Goal: Task Accomplishment & Management: Manage account settings

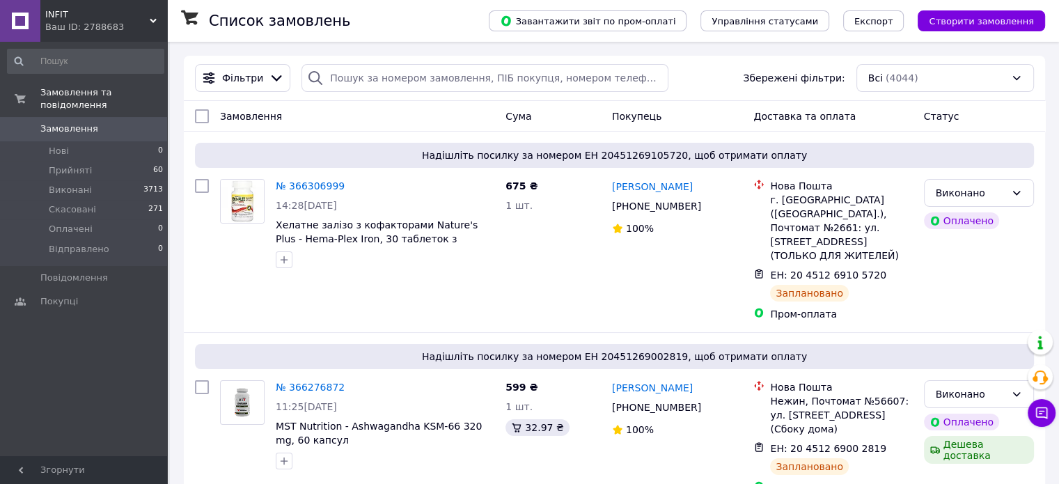
drag, startPoint x: 0, startPoint y: 0, endPoint x: 113, endPoint y: 117, distance: 162.4
click at [113, 122] on span "Замовлення" at bounding box center [84, 128] width 88 height 13
click at [81, 122] on span "Замовлення" at bounding box center [69, 128] width 58 height 13
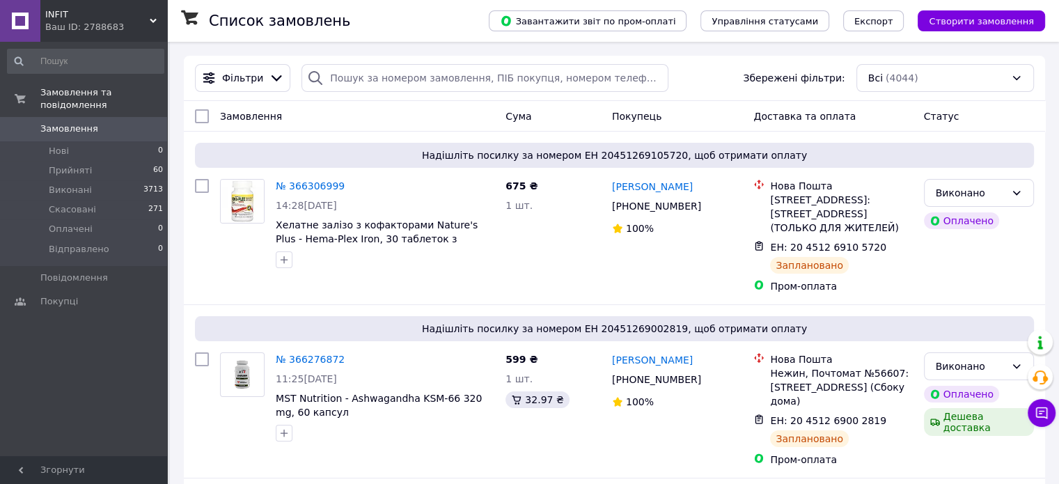
click at [80, 25] on div "Ваш ID: 2788683" at bounding box center [106, 27] width 122 height 13
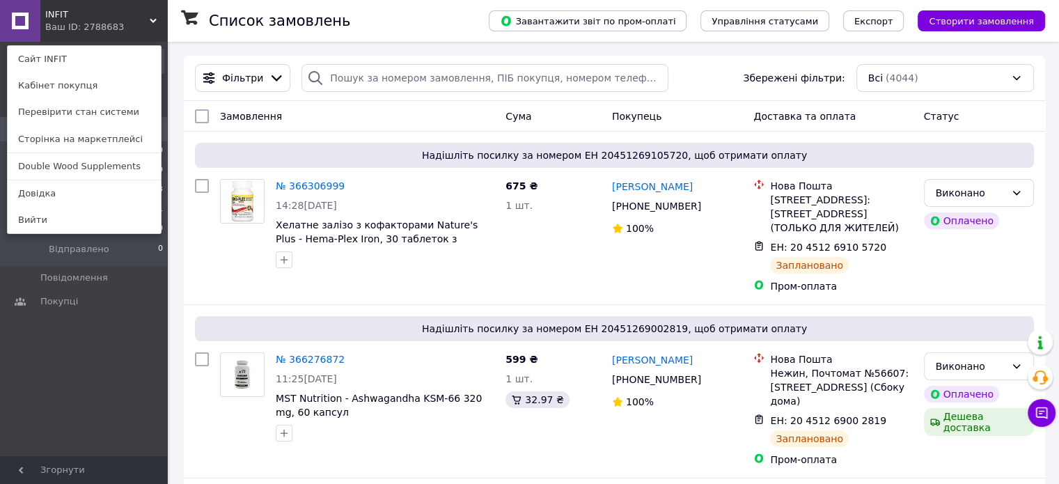
click at [86, 349] on div "Замовлення та повідомлення Замовлення 0 Нові 0 Прийняті 60 Виконані 3713 Скасов…" at bounding box center [85, 251] width 171 height 418
click at [78, 383] on div "Замовлення та повідомлення Замовлення 0 Нові 0 Прийняті 60 Виконані 3713 Скасов…" at bounding box center [85, 251] width 171 height 418
click at [77, 337] on div "Замовлення та повідомлення Замовлення 0 Нові 0 Прийняті 60 Виконані 3713 Скасов…" at bounding box center [85, 251] width 171 height 418
click at [139, 15] on div "INFIT Ваш ID: 2788683 Сайт INFIT Кабінет покупця Перевірити стан системи Сторін…" at bounding box center [83, 21] width 167 height 42
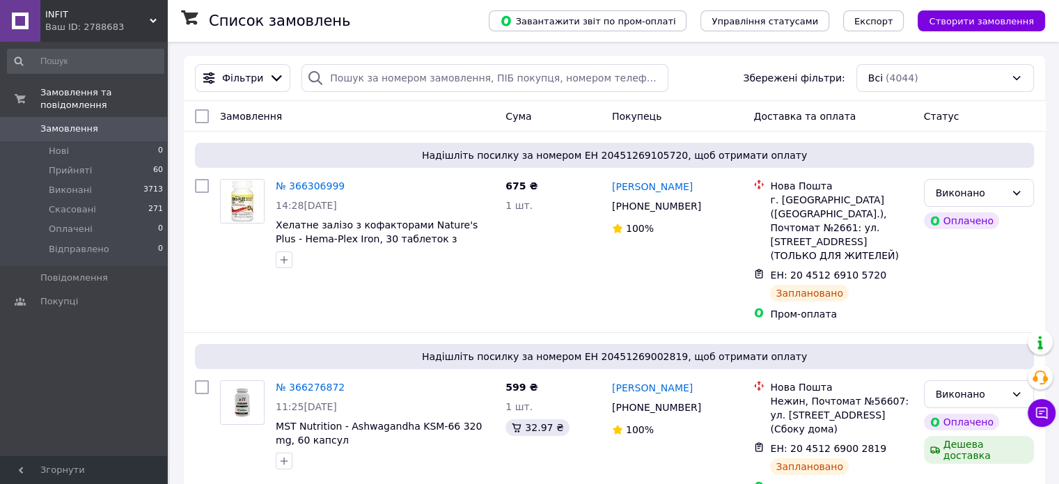
click at [103, 122] on span "Замовлення" at bounding box center [84, 128] width 88 height 13
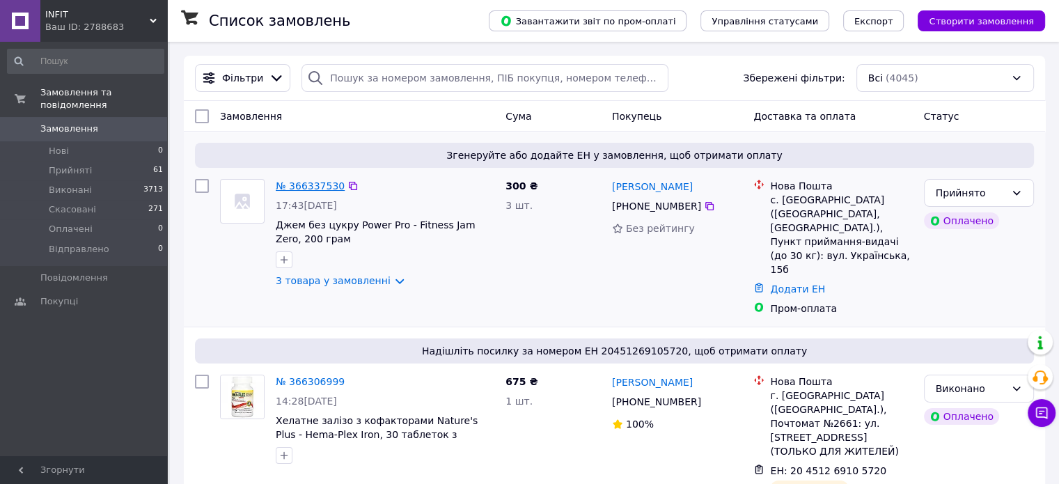
click at [312, 189] on link "№ 366337530" at bounding box center [310, 185] width 69 height 11
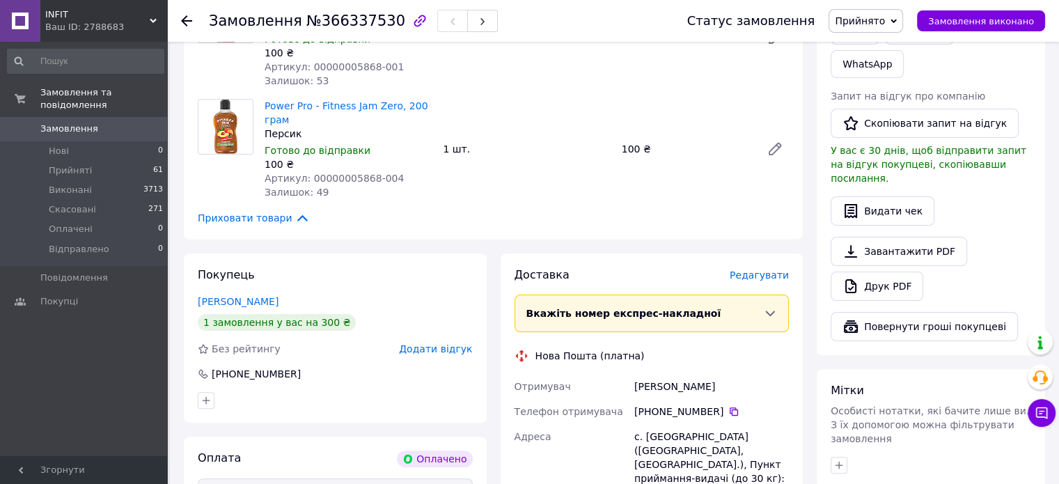
scroll to position [487, 0]
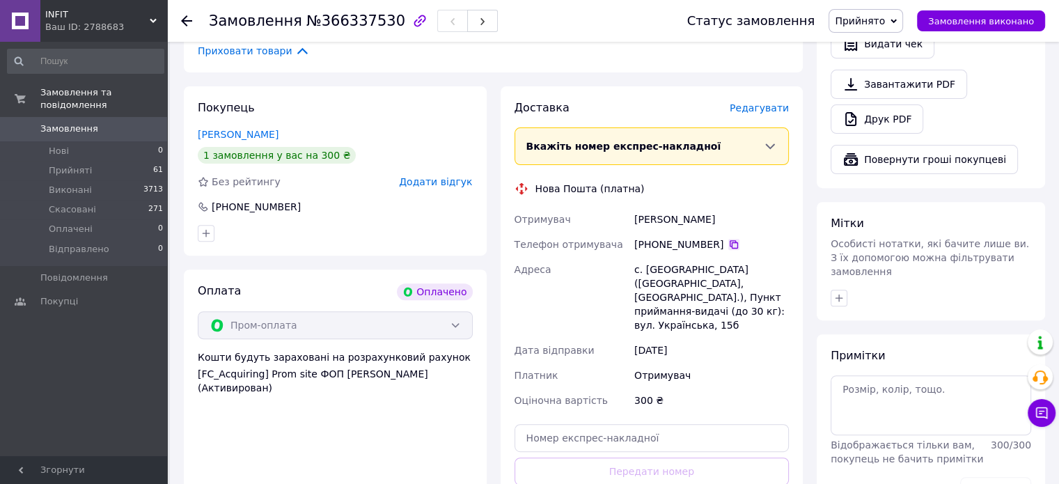
click at [728, 242] on icon at bounding box center [733, 244] width 11 height 11
click at [683, 223] on div "Кашуба Світлана" at bounding box center [711, 219] width 160 height 25
copy div "Кашуба Світлана"
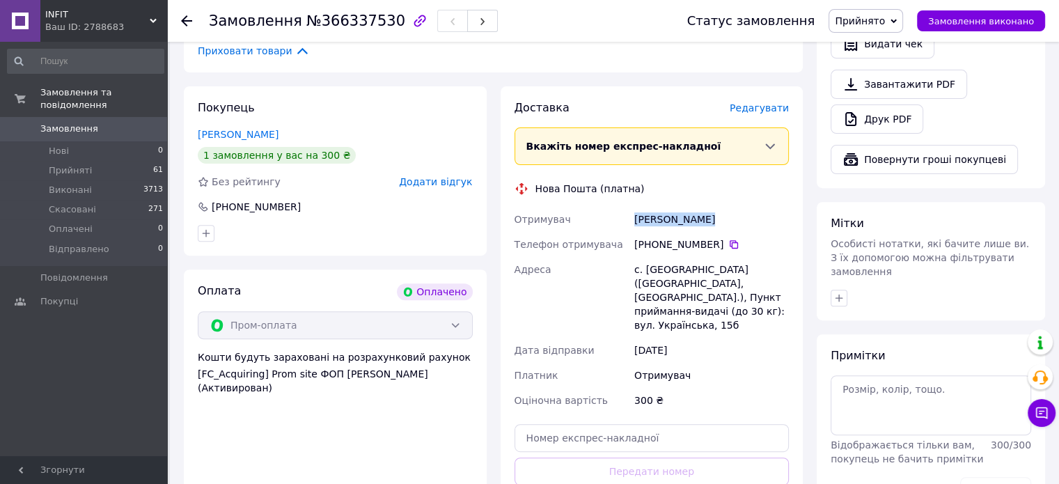
scroll to position [649, 0]
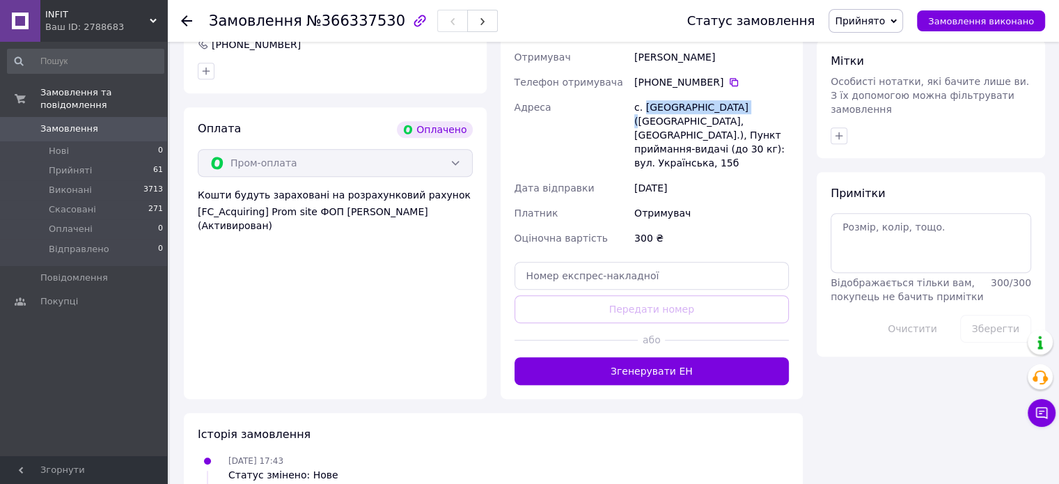
drag, startPoint x: 642, startPoint y: 103, endPoint x: 737, endPoint y: 105, distance: 94.7
click at [737, 105] on div "с. Нова Олександрівка (Київська обл., Броварський р-н.), Пункт приймання-видачі…" at bounding box center [711, 135] width 160 height 81
copy div "Нова Олександрівка"
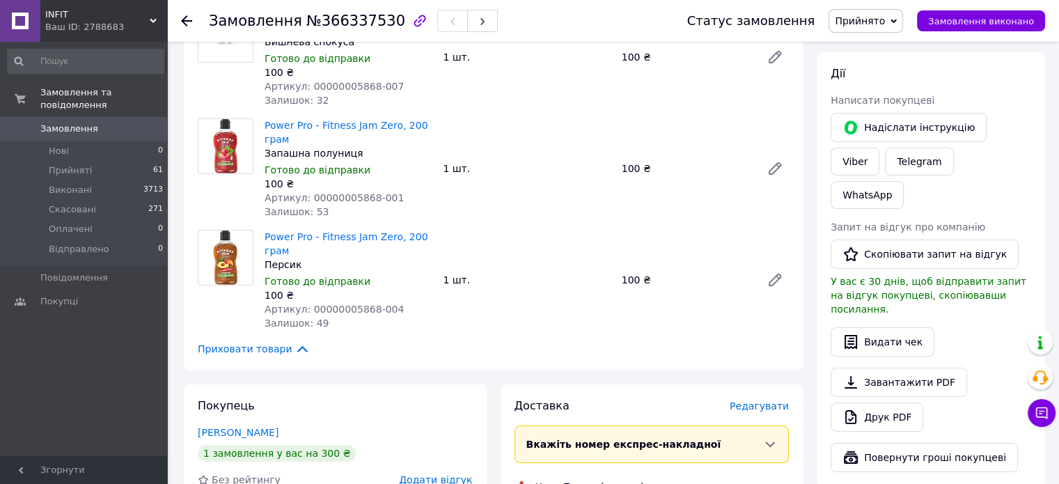
scroll to position [0, 0]
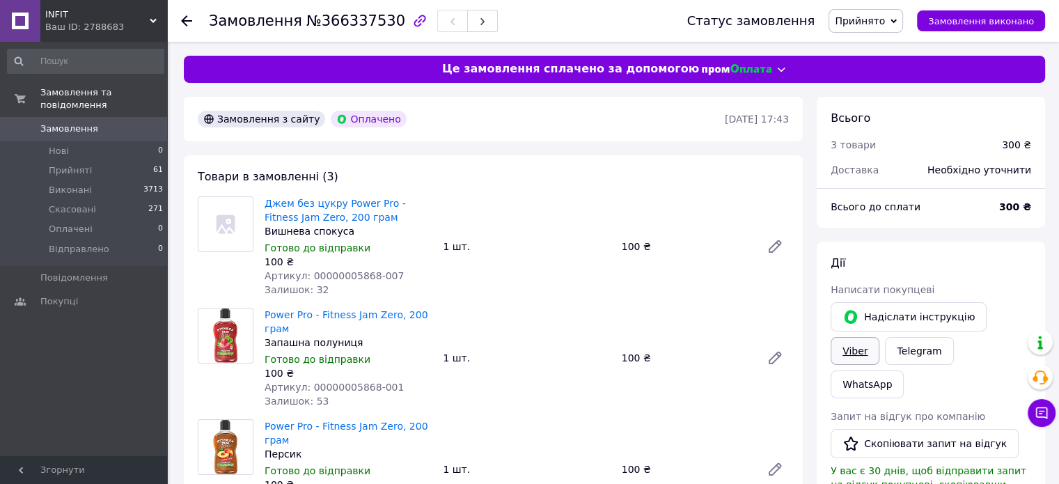
click at [879, 337] on link "Viber" at bounding box center [854, 351] width 49 height 28
click at [148, 16] on span "INFIT" at bounding box center [97, 14] width 104 height 13
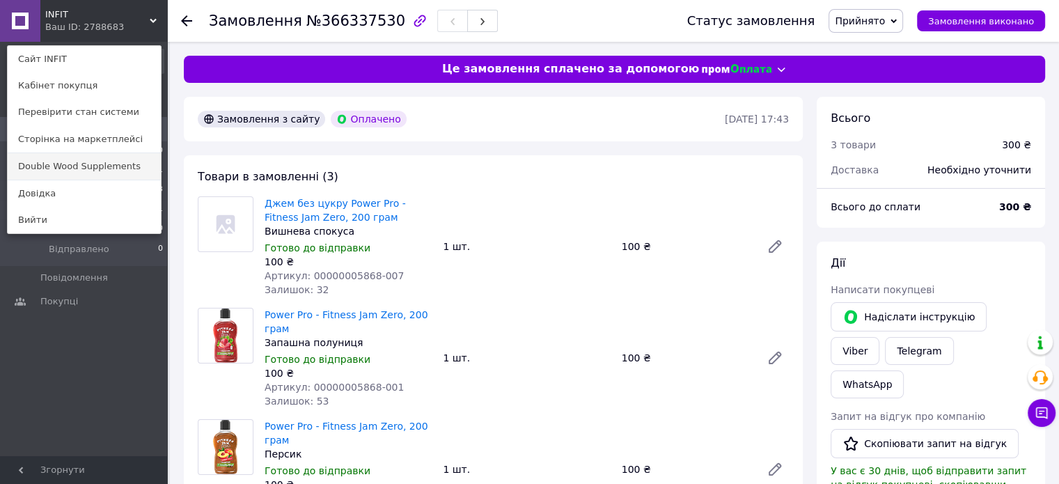
click at [95, 172] on link "Double Wood Supplements" at bounding box center [84, 166] width 153 height 26
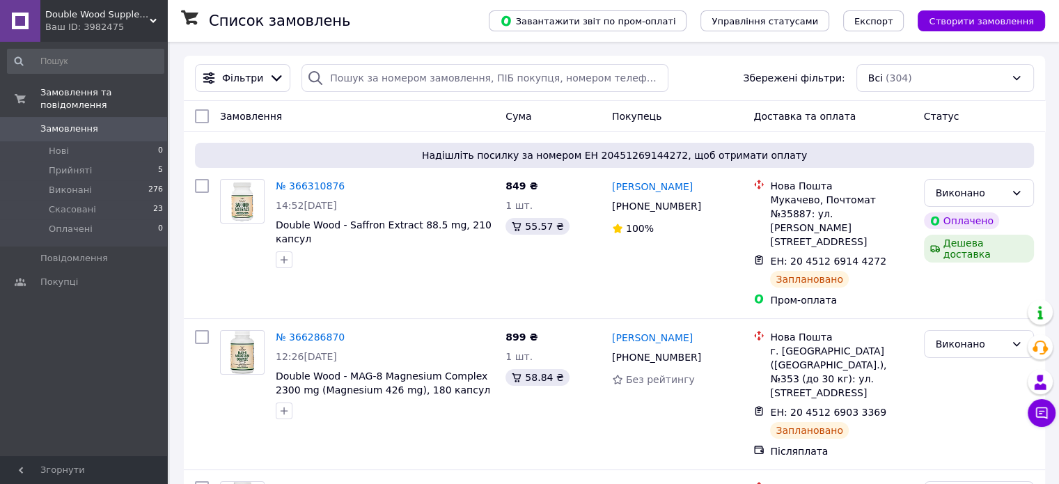
click at [109, 27] on div "Ваш ID: 3982475" at bounding box center [106, 27] width 122 height 13
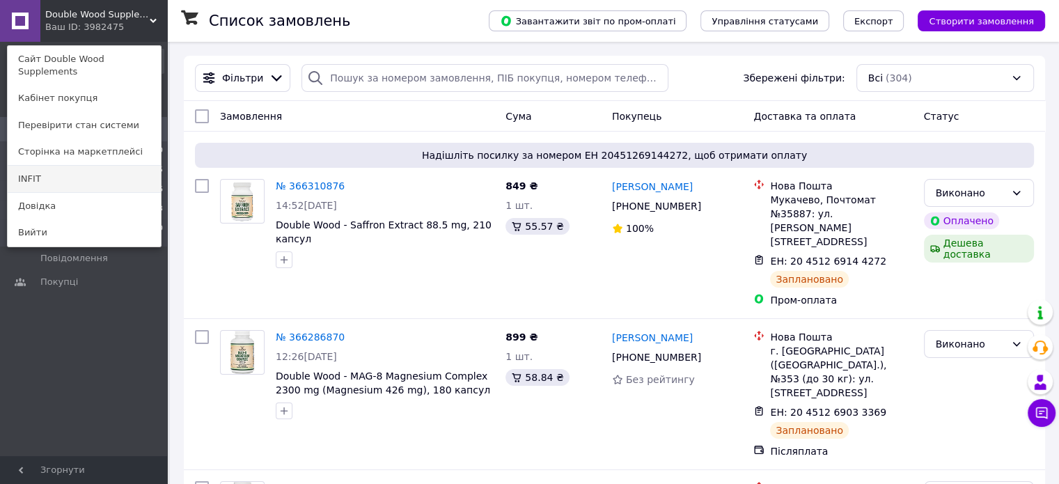
click at [79, 172] on link "INFIT" at bounding box center [84, 179] width 153 height 26
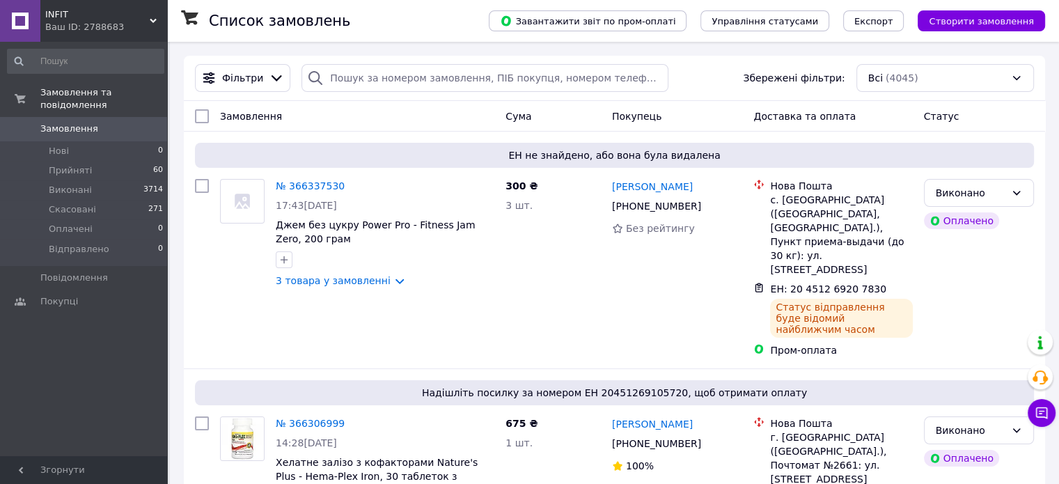
click at [132, 13] on span "INFIT" at bounding box center [97, 14] width 104 height 13
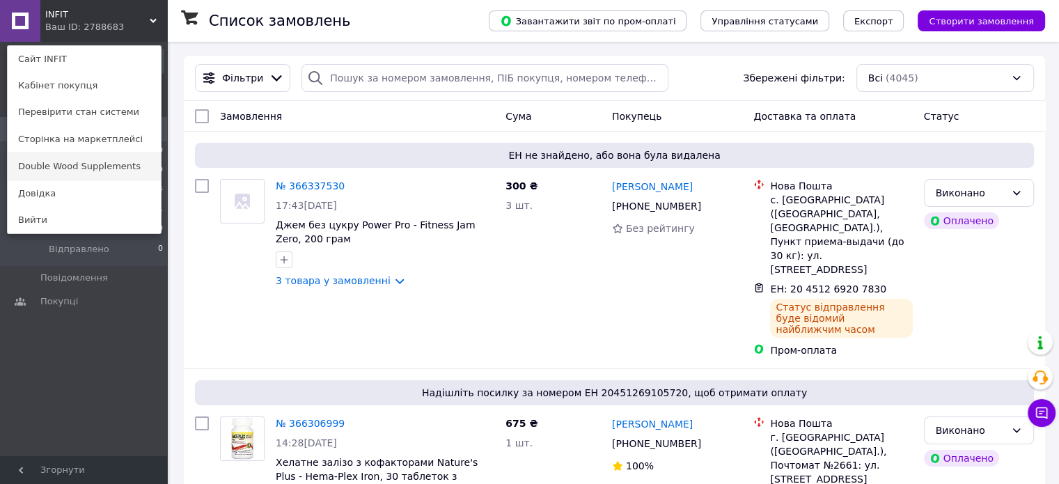
click at [47, 155] on link "Double Wood Supplements" at bounding box center [84, 166] width 153 height 26
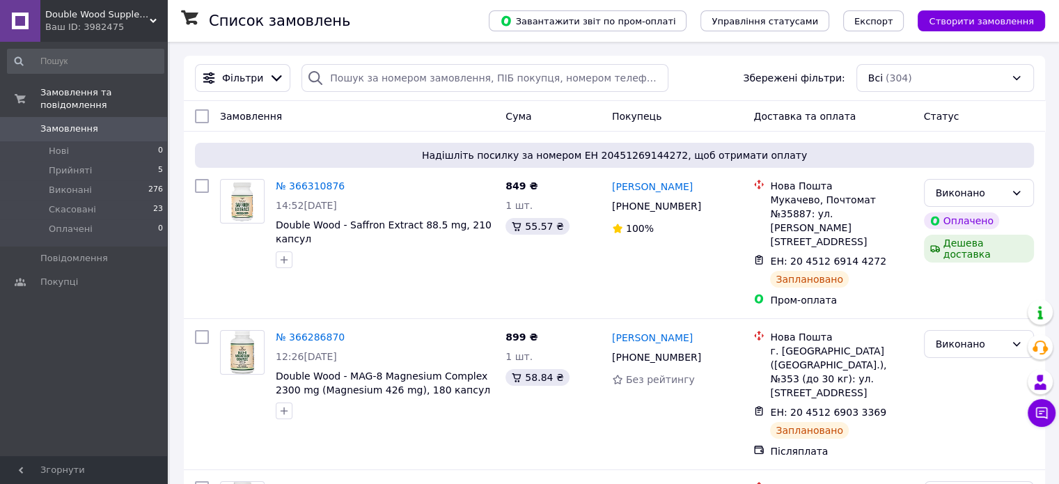
click at [77, 20] on span "Double Wood Supplements" at bounding box center [97, 14] width 104 height 13
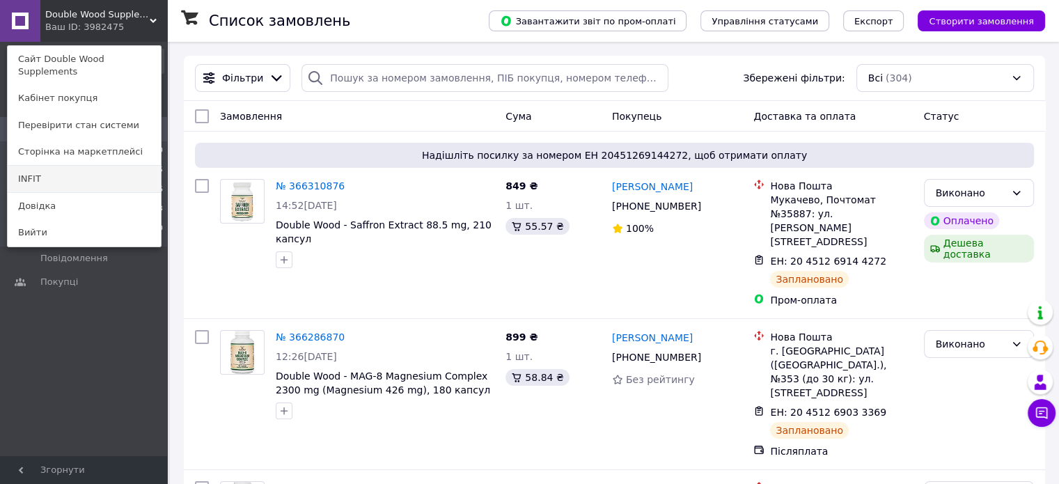
click at [47, 166] on link "INFIT" at bounding box center [84, 179] width 153 height 26
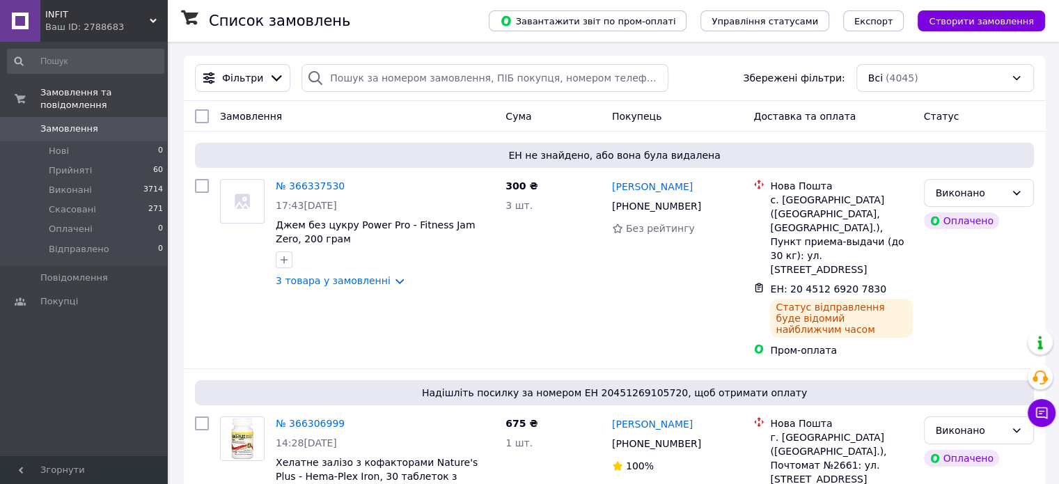
click at [72, 122] on span "Замовлення" at bounding box center [69, 128] width 58 height 13
